Goal: Task Accomplishment & Management: Manage account settings

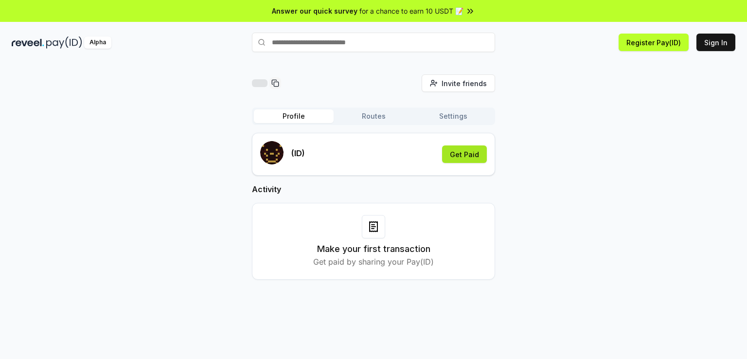
click at [454, 161] on button "Get Paid" at bounding box center [464, 154] width 45 height 18
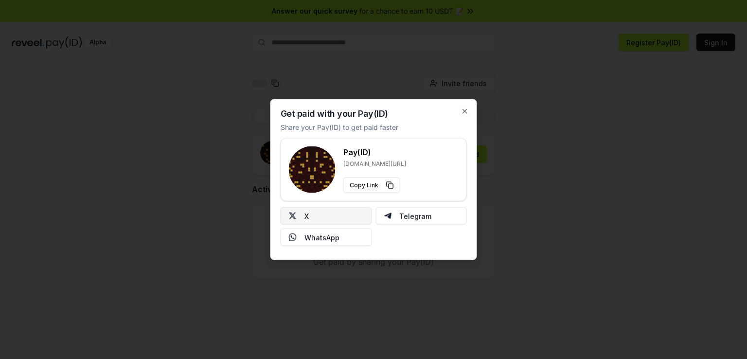
click at [314, 217] on button "X" at bounding box center [326, 216] width 91 height 18
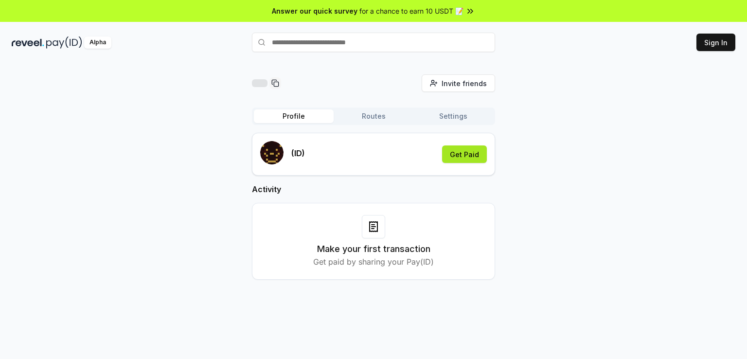
click at [454, 158] on button "Get Paid" at bounding box center [464, 154] width 45 height 18
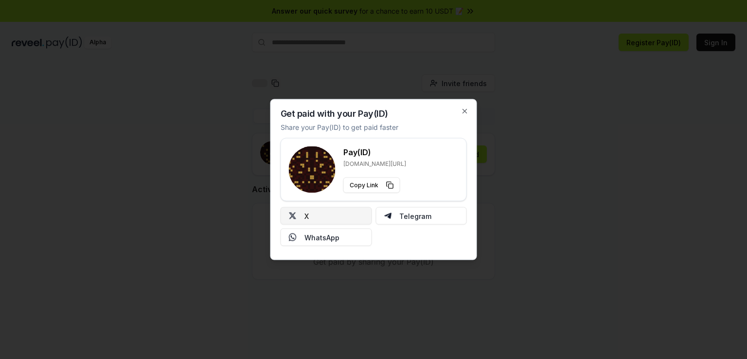
click at [350, 217] on button "X" at bounding box center [326, 216] width 91 height 18
